Goal: Complete application form: Complete application form

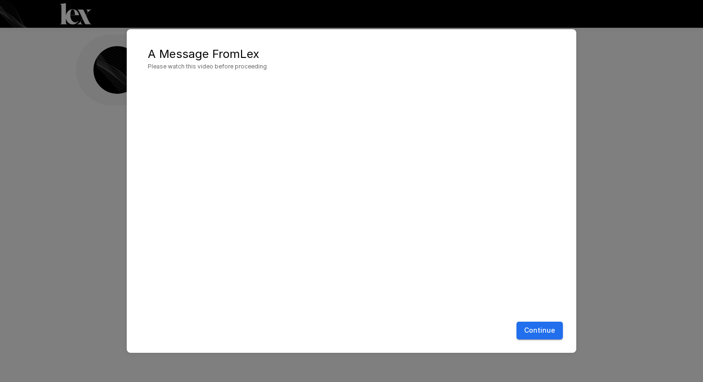
click at [544, 336] on button "Continue" at bounding box center [539, 330] width 46 height 18
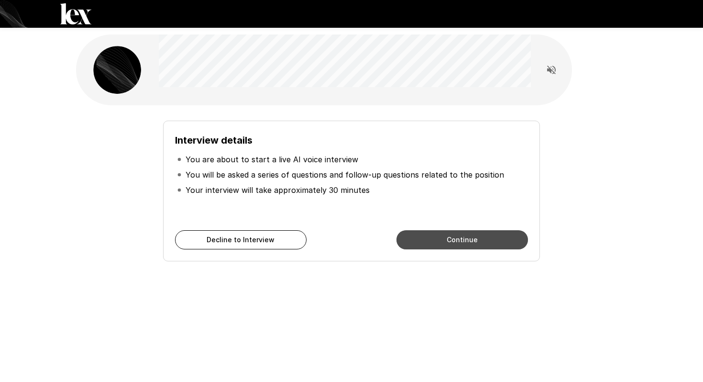
click at [424, 241] on button "Continue" at bounding box center [461, 239] width 131 height 19
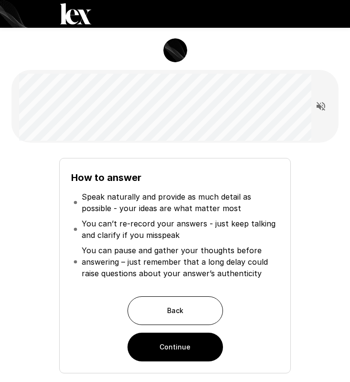
click at [183, 349] on button "Continue" at bounding box center [176, 346] width 96 height 29
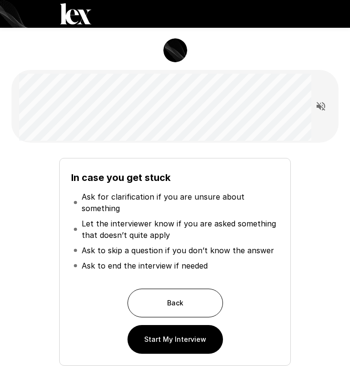
click at [170, 341] on button "Start My Interview" at bounding box center [176, 339] width 96 height 29
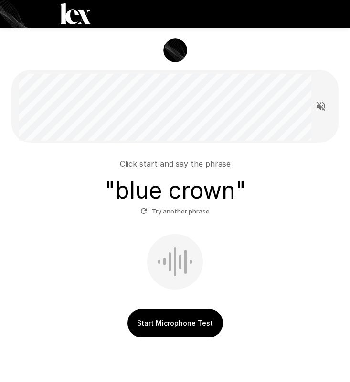
click at [182, 319] on button "Start Microphone Test" at bounding box center [176, 322] width 96 height 29
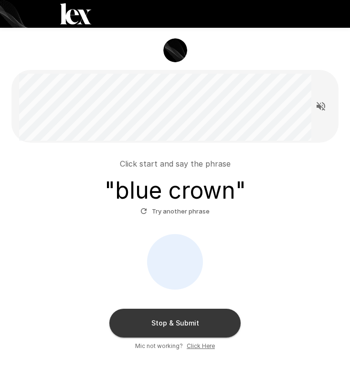
click at [186, 316] on button "Stop & Submit" at bounding box center [174, 322] width 131 height 29
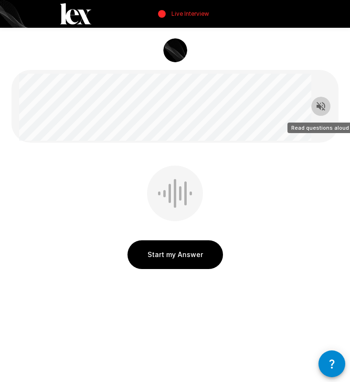
click at [322, 110] on icon "Read questions aloud" at bounding box center [321, 105] width 11 height 11
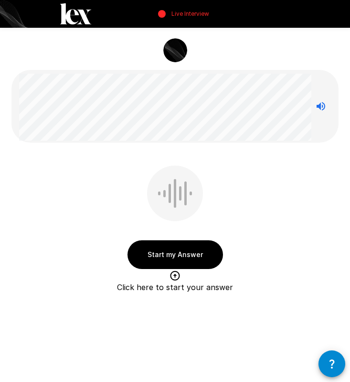
click at [186, 254] on button "Start my Answer" at bounding box center [176, 254] width 96 height 29
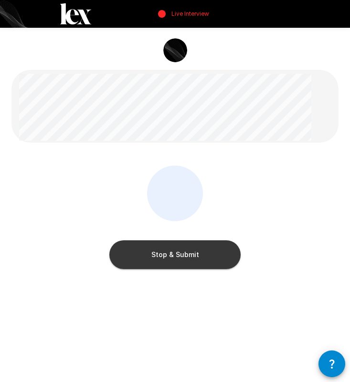
click at [186, 254] on button "Stop & Submit" at bounding box center [174, 254] width 131 height 29
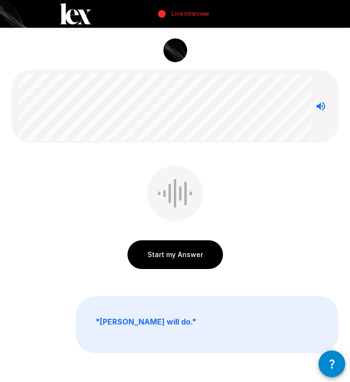
click at [186, 254] on button "Start my Answer" at bounding box center [176, 254] width 96 height 29
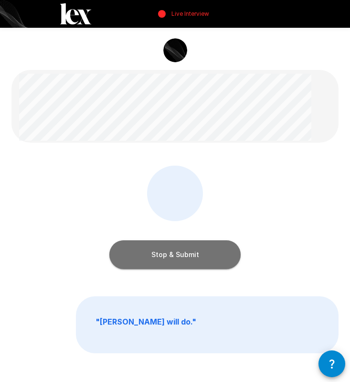
click at [186, 254] on button "Stop & Submit" at bounding box center [174, 254] width 131 height 29
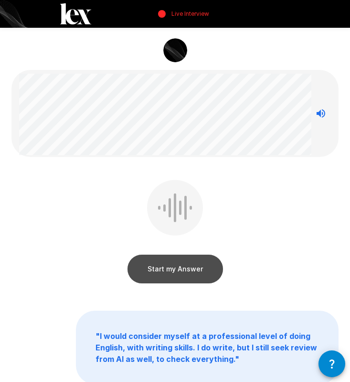
click at [175, 271] on button "Start my Answer" at bounding box center [176, 268] width 96 height 29
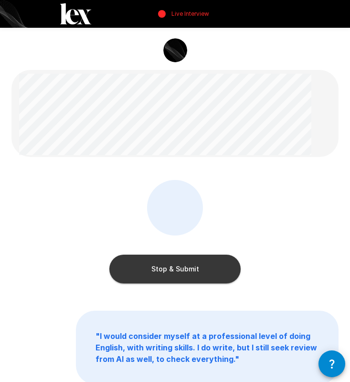
click at [175, 271] on button "Stop & Submit" at bounding box center [174, 268] width 131 height 29
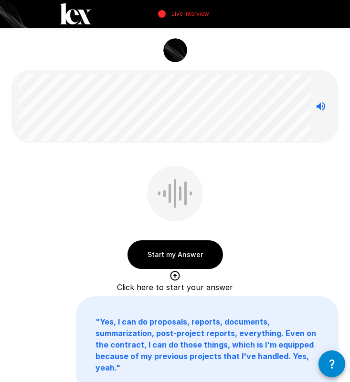
click at [182, 258] on button "Start my Answer" at bounding box center [176, 254] width 96 height 29
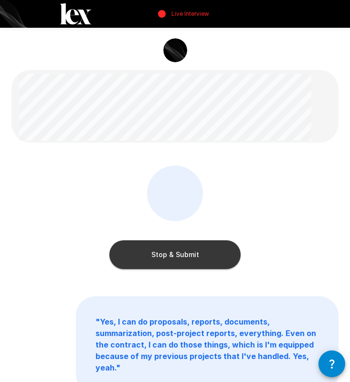
click at [182, 258] on button "Stop & Submit" at bounding box center [174, 254] width 131 height 29
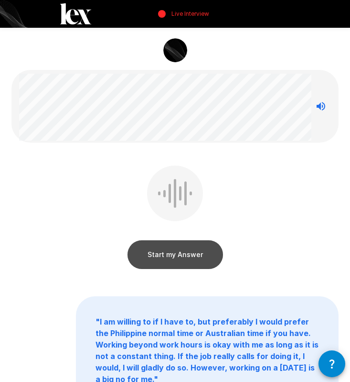
click at [182, 258] on button "Start my Answer" at bounding box center [176, 254] width 96 height 29
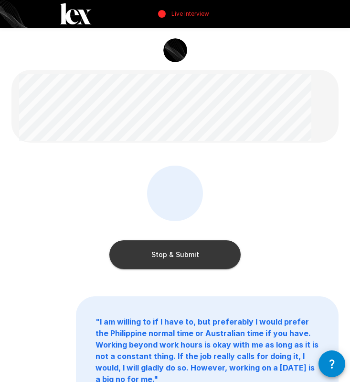
click at [182, 258] on button "Stop & Submit" at bounding box center [174, 254] width 131 height 29
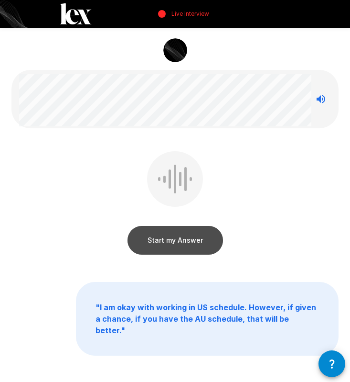
click at [181, 244] on button "Start my Answer" at bounding box center [176, 240] width 96 height 29
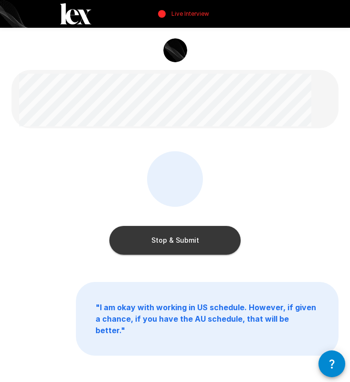
click at [181, 244] on button "Stop & Submit" at bounding box center [174, 240] width 131 height 29
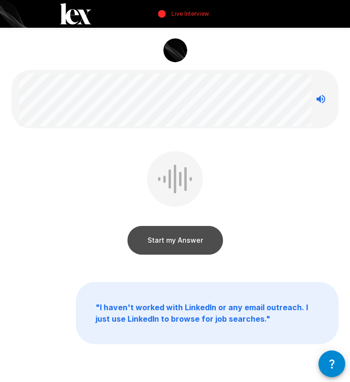
click at [181, 244] on button "Start my Answer" at bounding box center [176, 240] width 96 height 29
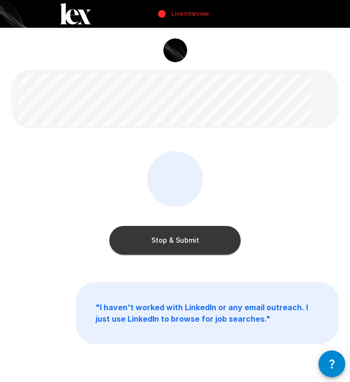
click at [181, 244] on button "Stop & Submit" at bounding box center [174, 240] width 131 height 29
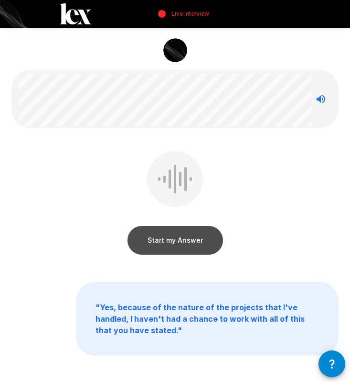
click at [181, 244] on button "Start my Answer" at bounding box center [176, 240] width 96 height 29
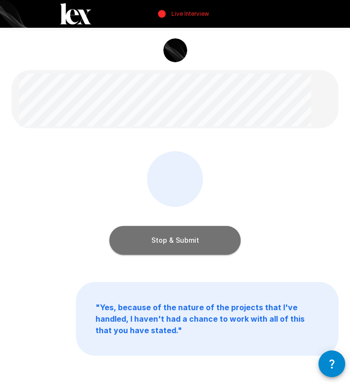
click at [181, 244] on button "Stop & Submit" at bounding box center [174, 240] width 131 height 29
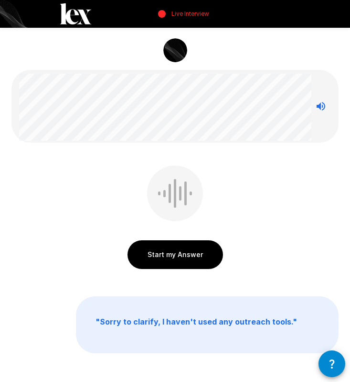
click at [175, 253] on button "Start my Answer" at bounding box center [176, 254] width 96 height 29
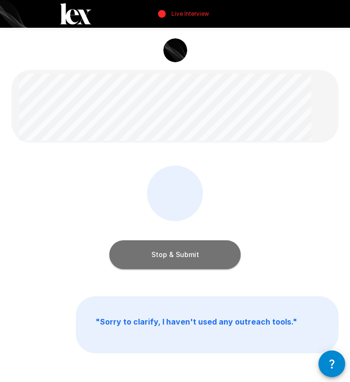
click at [175, 253] on button "Stop & Submit" at bounding box center [174, 254] width 131 height 29
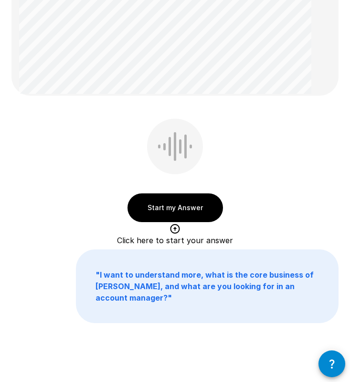
scroll to position [253, 0]
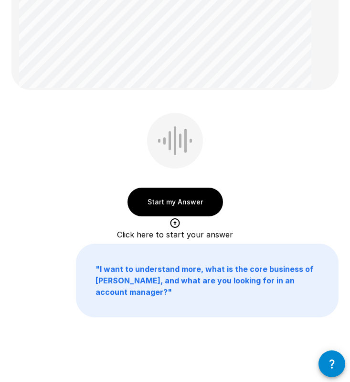
click at [195, 197] on button "Start my Answer" at bounding box center [176, 201] width 96 height 29
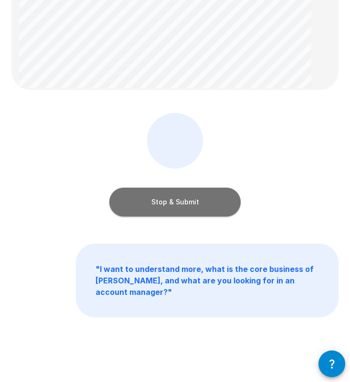
click at [195, 197] on button "Stop & Submit" at bounding box center [174, 201] width 131 height 29
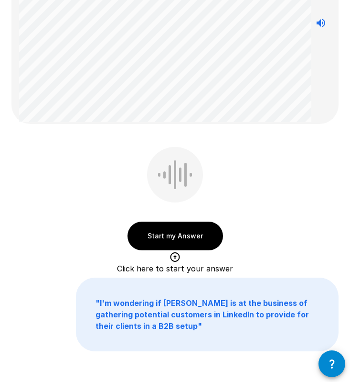
scroll to position [149, 0]
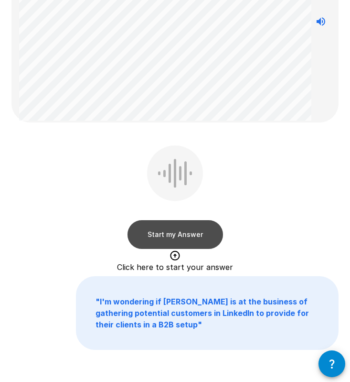
click at [164, 235] on button "Start my Answer" at bounding box center [176, 234] width 96 height 29
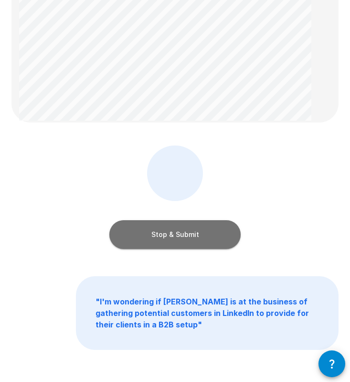
click at [164, 235] on button "Stop & Submit" at bounding box center [174, 234] width 131 height 29
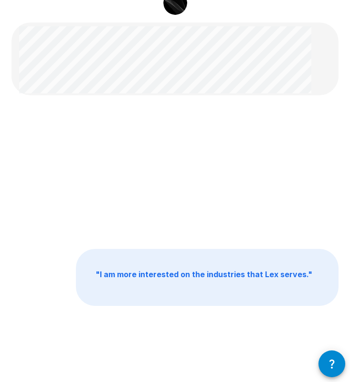
scroll to position [0, 0]
